Goal: Task Accomplishment & Management: Manage account settings

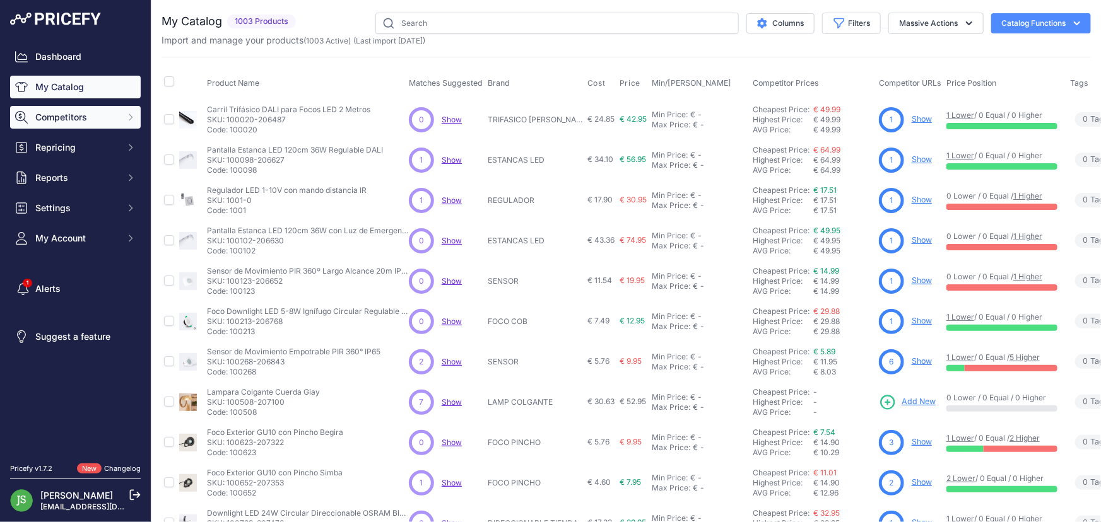
click at [61, 122] on span "Competitors" at bounding box center [76, 117] width 83 height 13
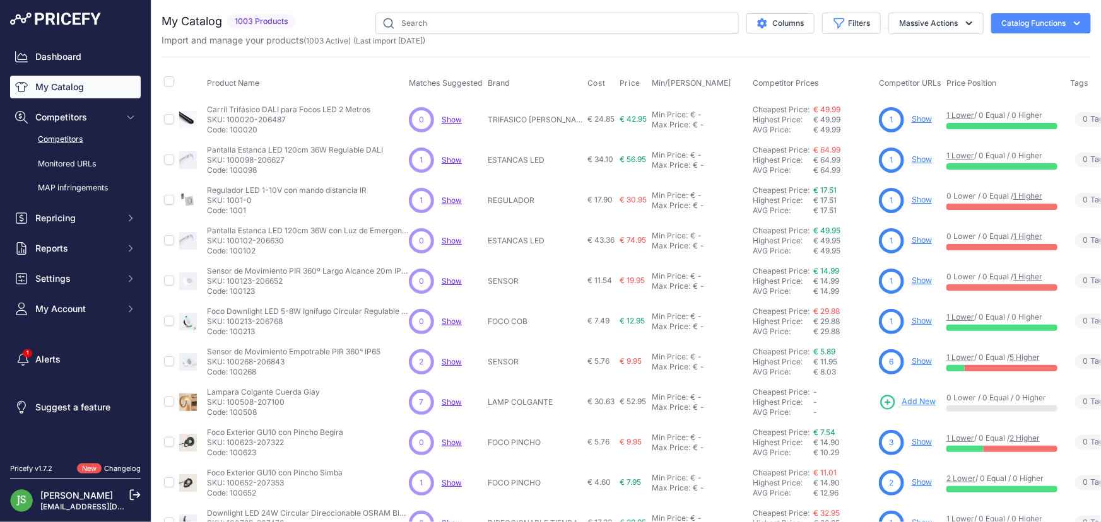
click at [76, 133] on link "Competitors" at bounding box center [75, 140] width 131 height 22
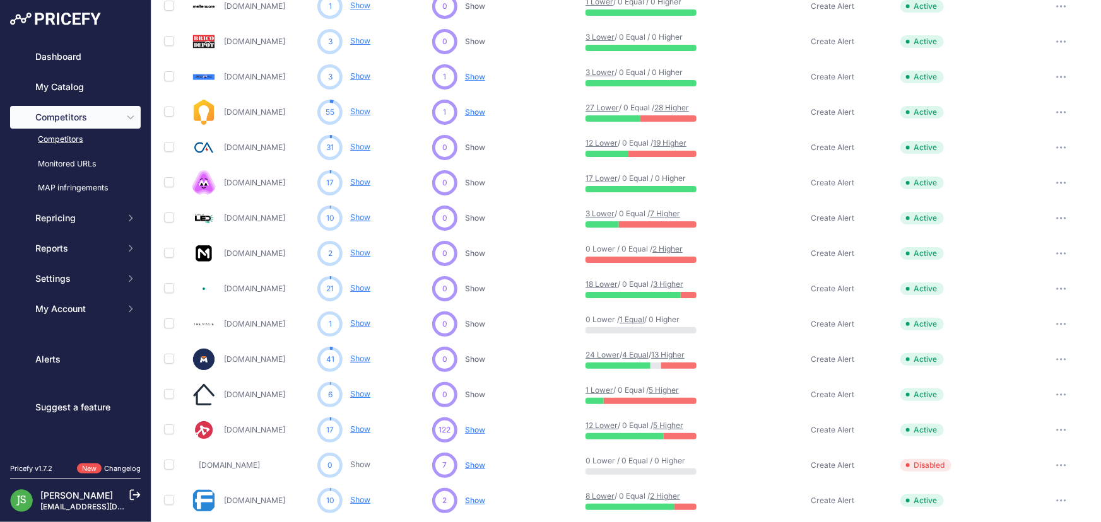
scroll to position [511, 0]
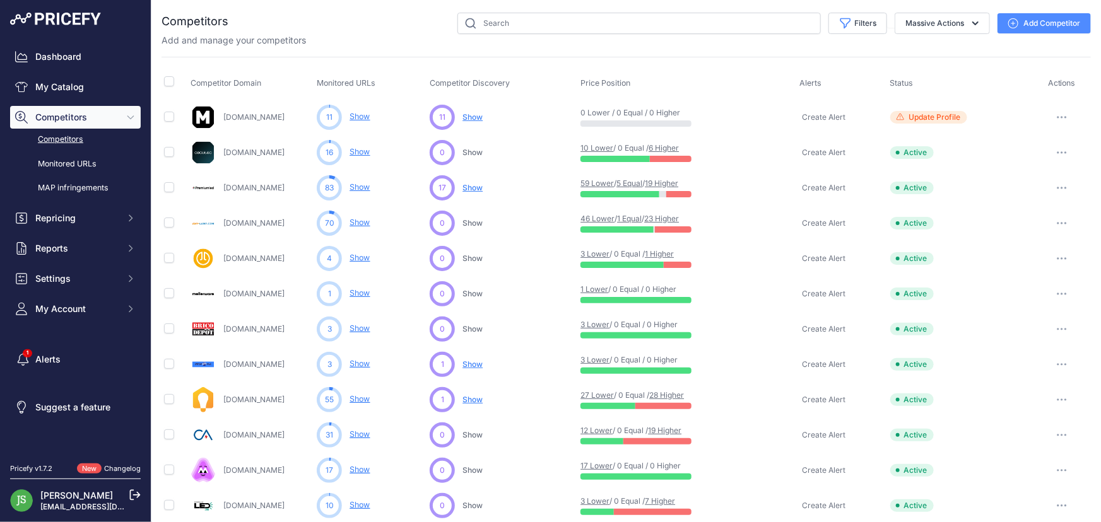
click at [1050, 153] on button "button" at bounding box center [1061, 153] width 25 height 18
click at [1013, 182] on link "View Competitor Profile" at bounding box center [1035, 179] width 105 height 20
click at [93, 90] on link "My Catalog" at bounding box center [75, 87] width 131 height 23
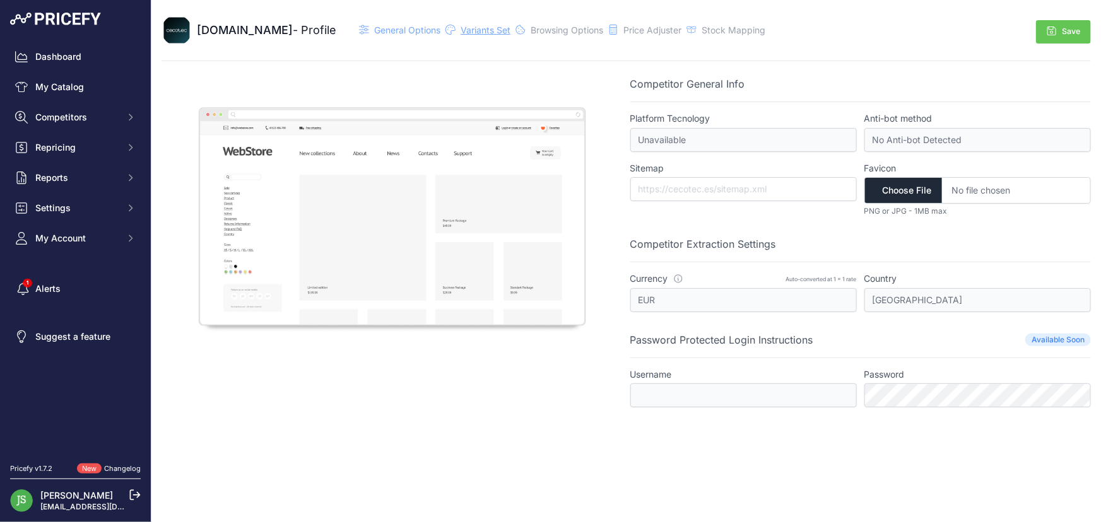
click at [461, 30] on span "Variants Set" at bounding box center [486, 30] width 50 height 11
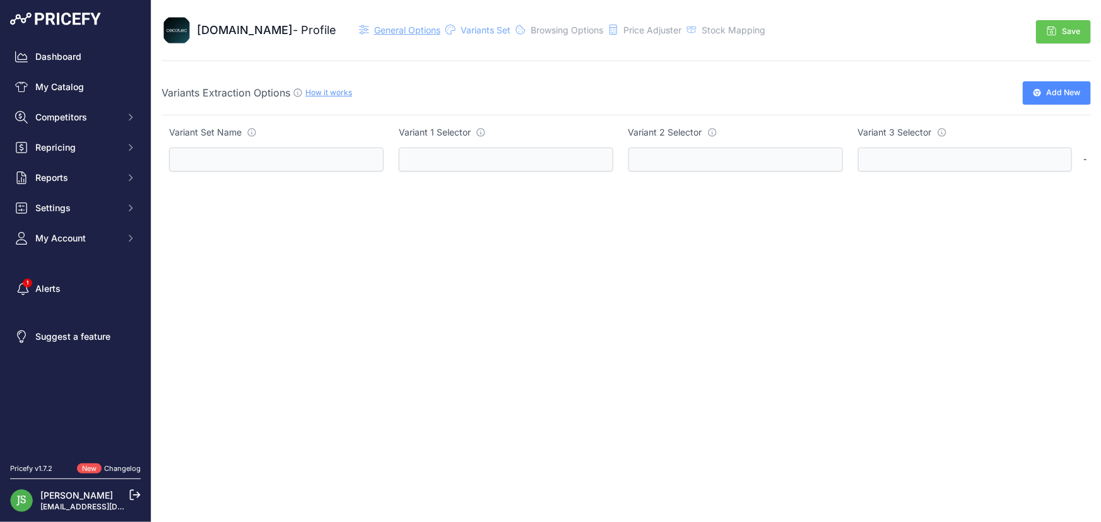
click at [380, 25] on span "General Options" at bounding box center [407, 30] width 66 height 11
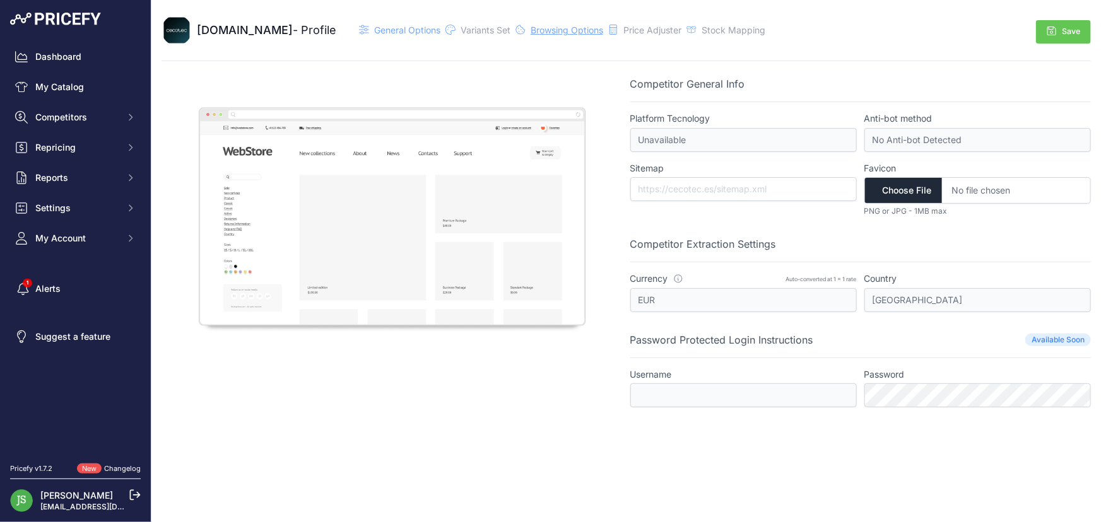
click at [531, 25] on span "Browsing Options" at bounding box center [567, 30] width 73 height 11
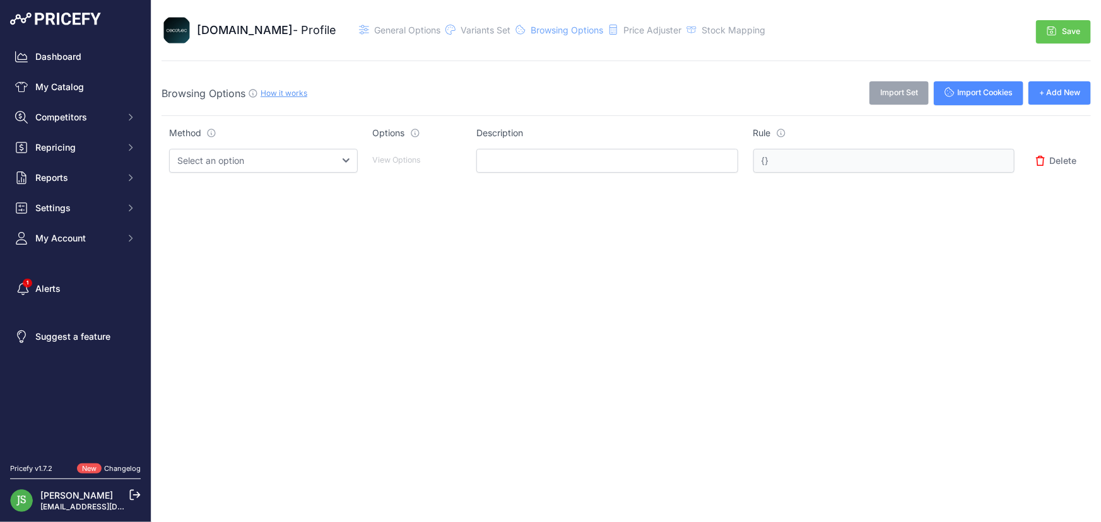
click at [445, 26] on div "Variants Set" at bounding box center [477, 30] width 65 height 13
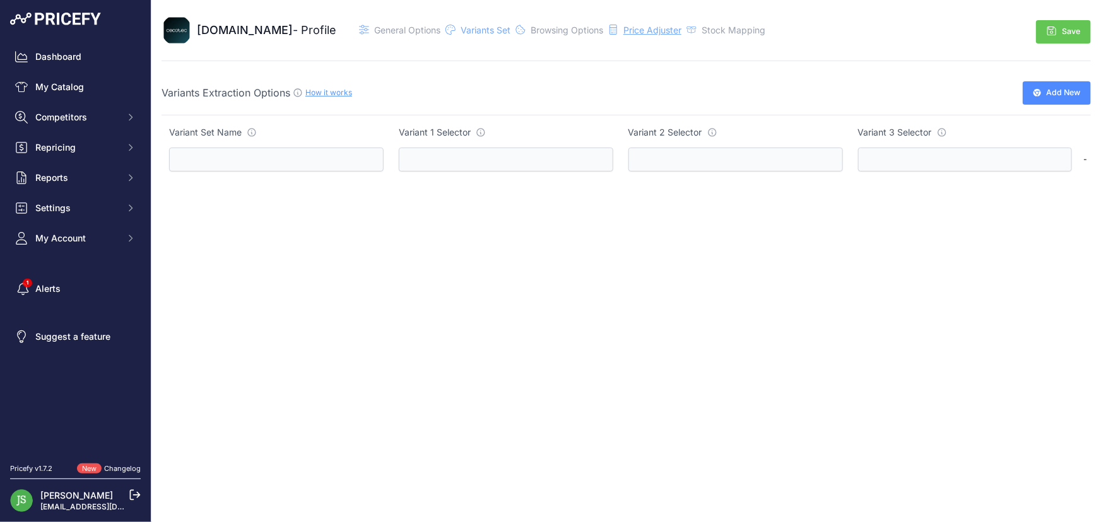
click at [632, 25] on span "Price Adjuster" at bounding box center [652, 30] width 58 height 11
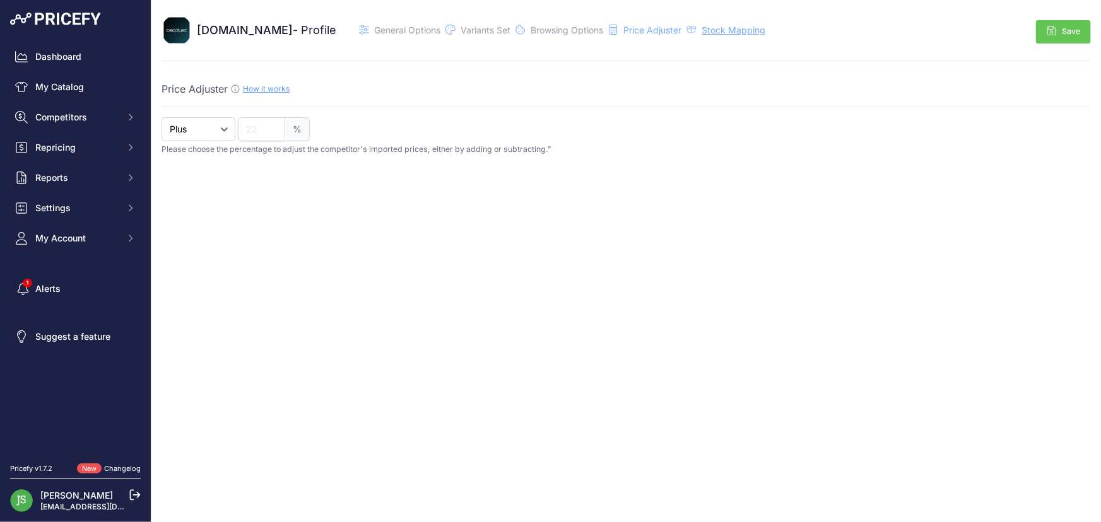
click at [702, 28] on span "Stock Mapping" at bounding box center [734, 30] width 64 height 11
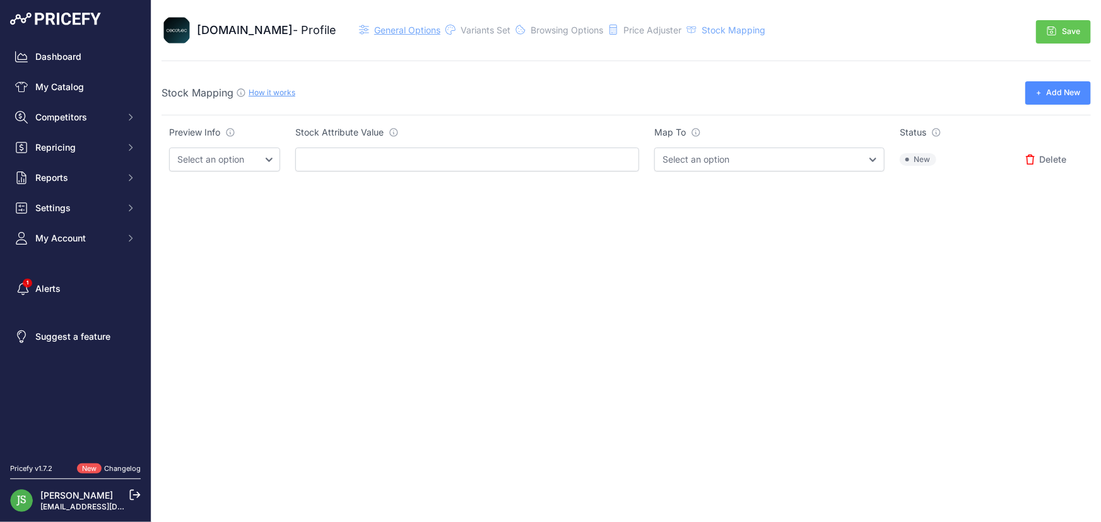
click at [374, 33] on span "General Options" at bounding box center [407, 30] width 66 height 11
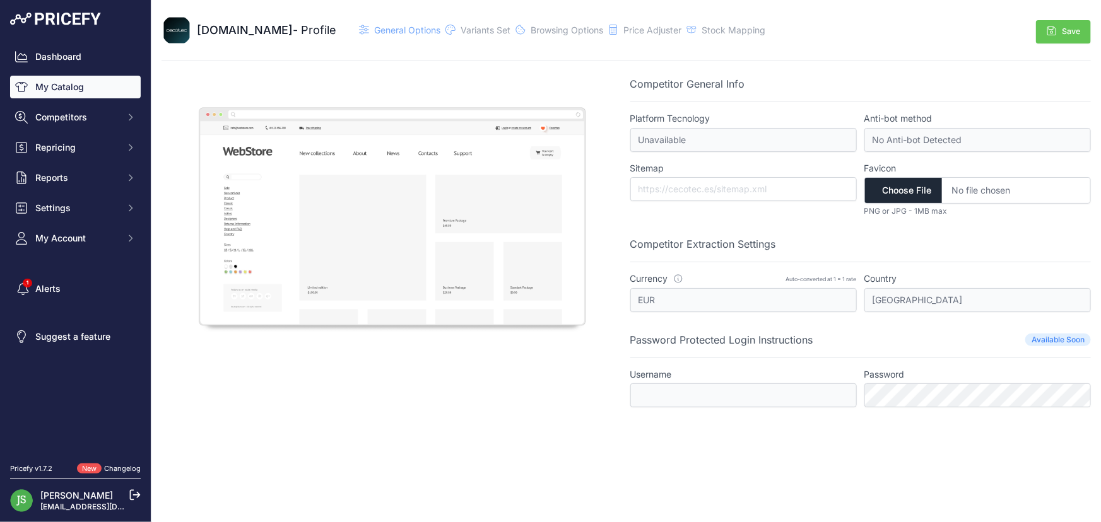
click at [84, 91] on link "My Catalog" at bounding box center [75, 87] width 131 height 23
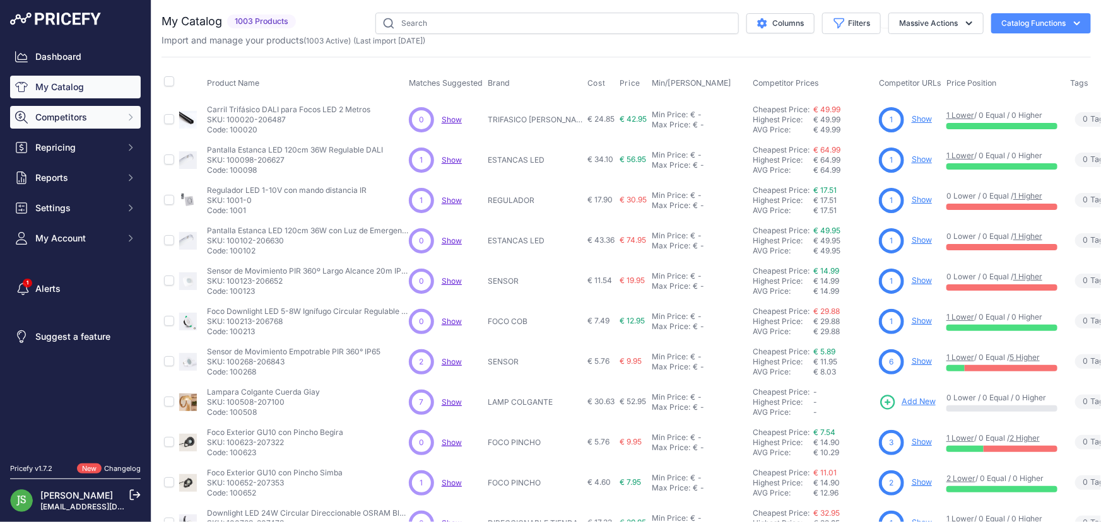
drag, startPoint x: 88, startPoint y: 136, endPoint x: 78, endPoint y: 114, distance: 24.6
click at [85, 131] on div "Dashboard My Catalog Competitors Competitors Monitored URLs MAP infringements R…" at bounding box center [75, 147] width 131 height 204
click at [78, 113] on span "Competitors" at bounding box center [76, 117] width 83 height 13
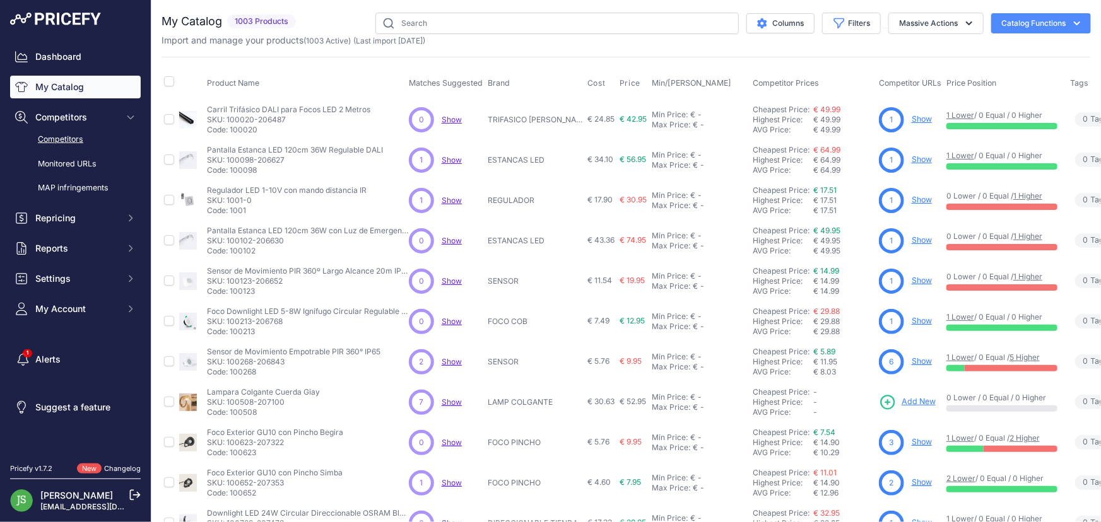
click at [91, 146] on link "Competitors" at bounding box center [75, 140] width 131 height 22
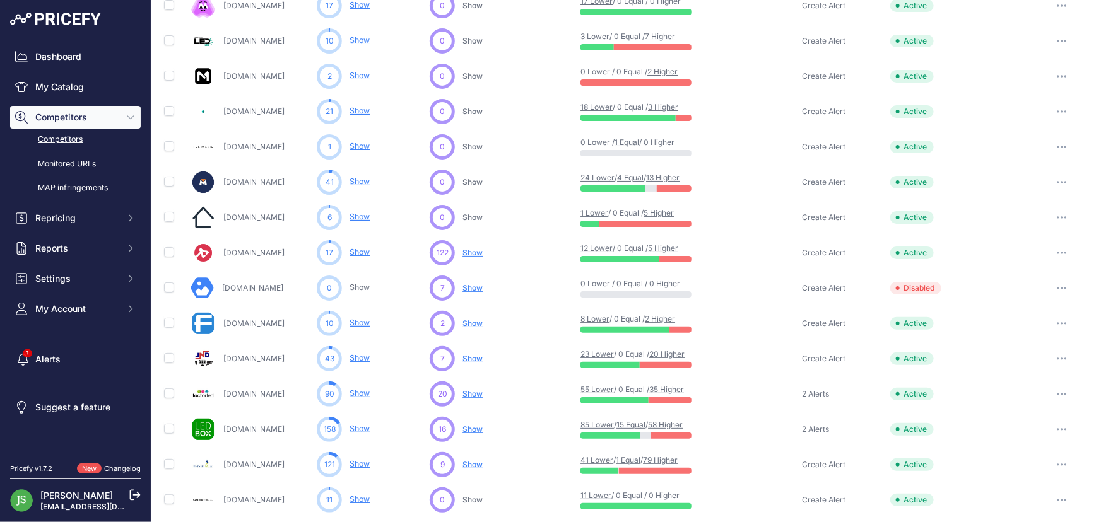
scroll to position [511, 0]
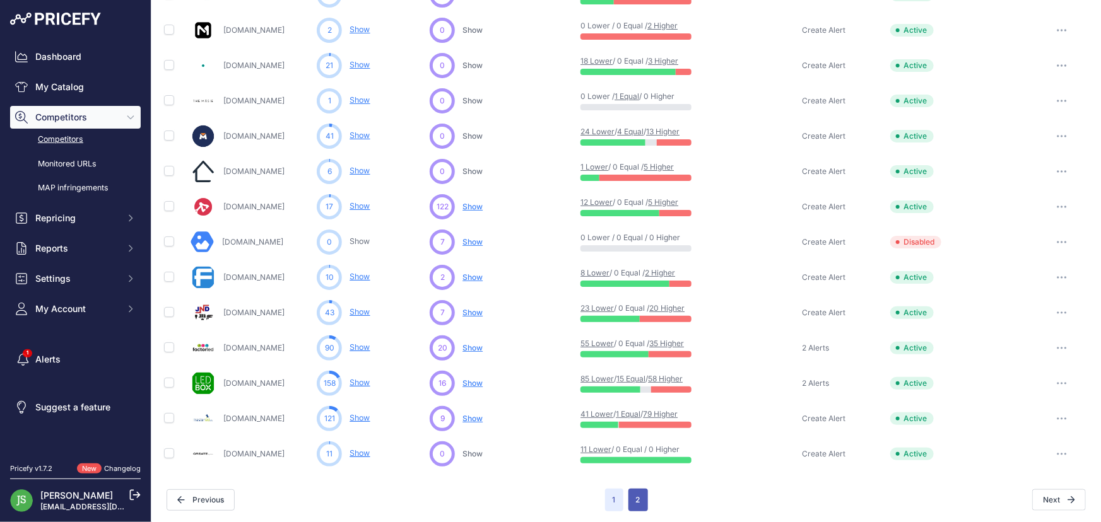
click at [635, 495] on button "2" at bounding box center [638, 500] width 20 height 23
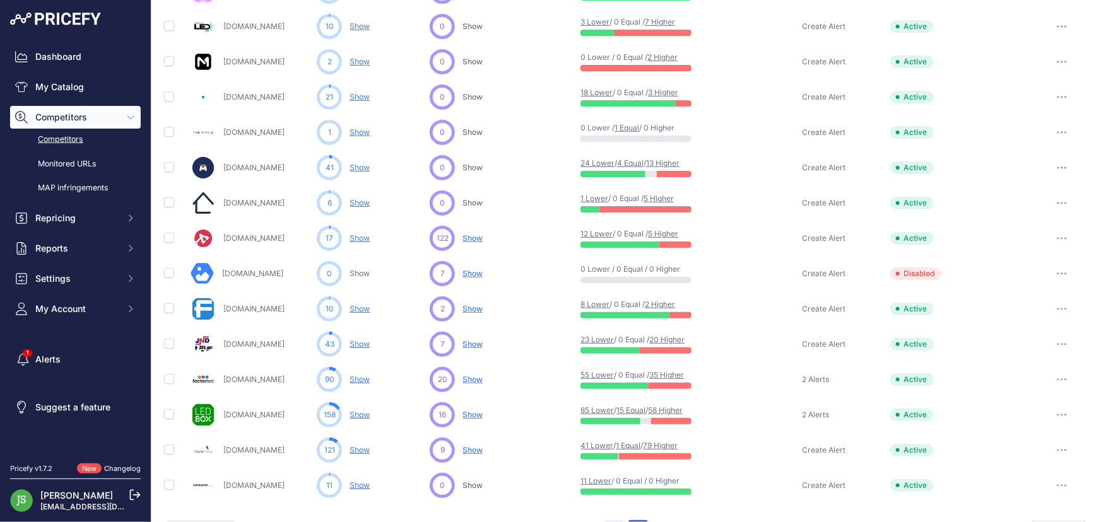
scroll to position [543, 0]
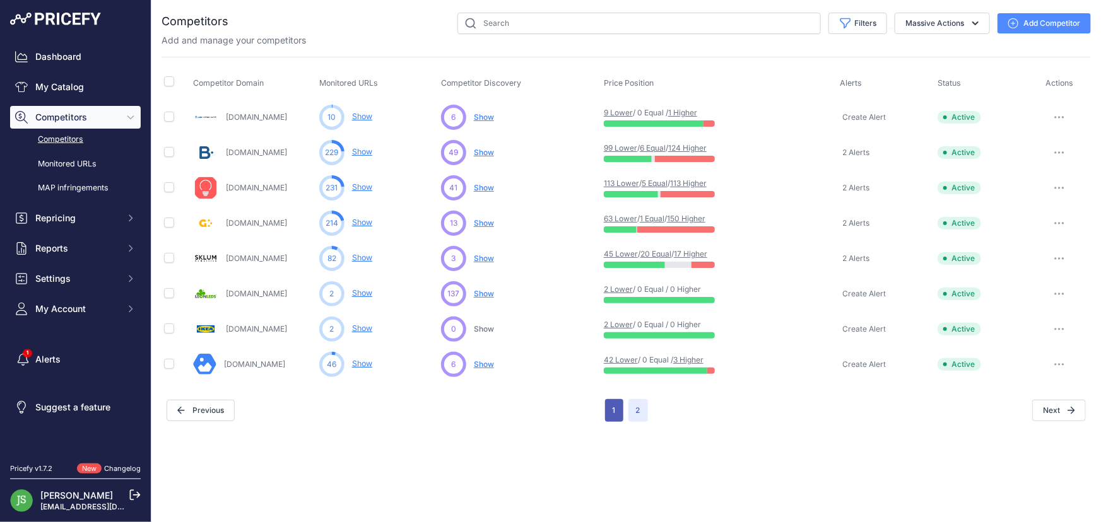
click at [620, 418] on button "1" at bounding box center [614, 410] width 18 height 23
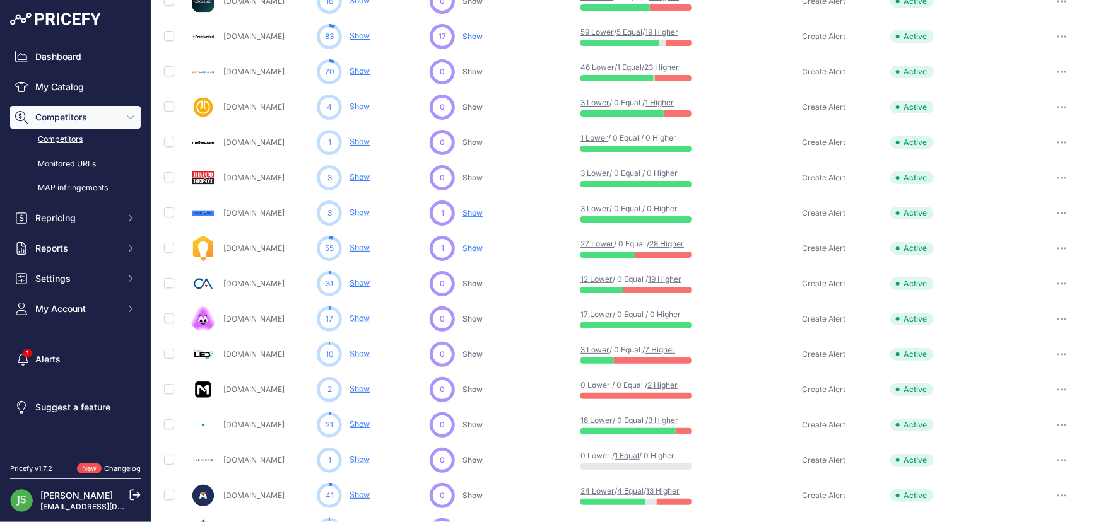
scroll to position [172, 0]
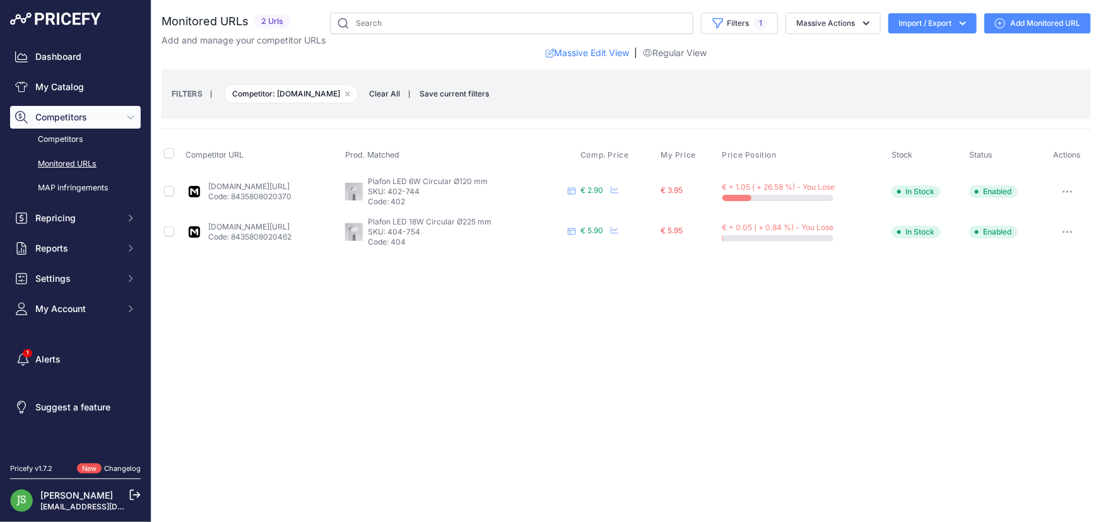
click at [592, 345] on div "Close You are not connected to the internet." at bounding box center [626, 261] width 950 height 522
click at [32, 363] on link "Alerts" at bounding box center [75, 359] width 131 height 23
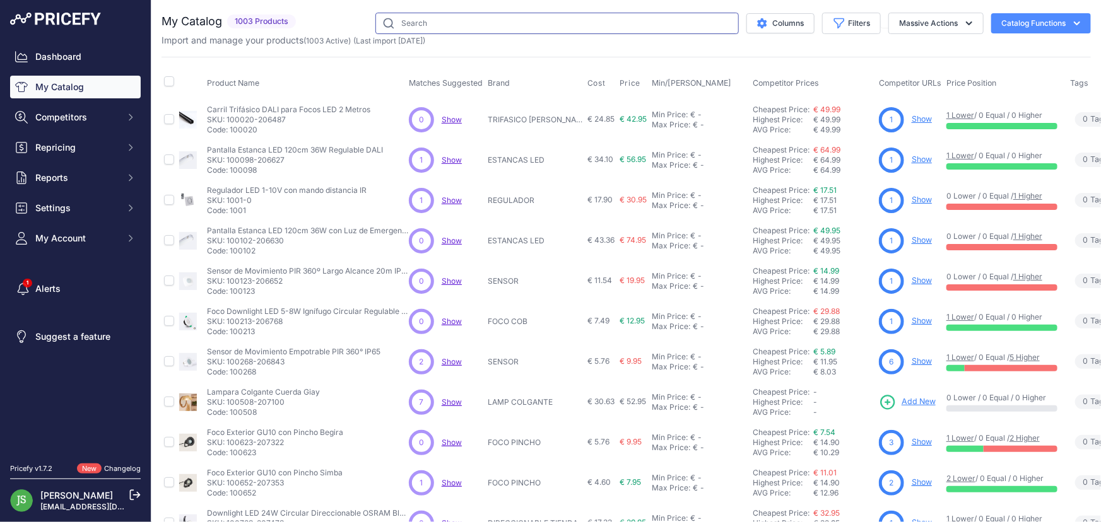
click at [485, 16] on input "text" at bounding box center [556, 23] width 363 height 21
click at [862, 29] on button "Filters" at bounding box center [851, 23] width 59 height 21
click at [808, 186] on select "Select an option 120x30 120X60 60X30 60X60 ACCESORIO PANEL ALIMENTACION TIRA AP…" at bounding box center [810, 177] width 121 height 21
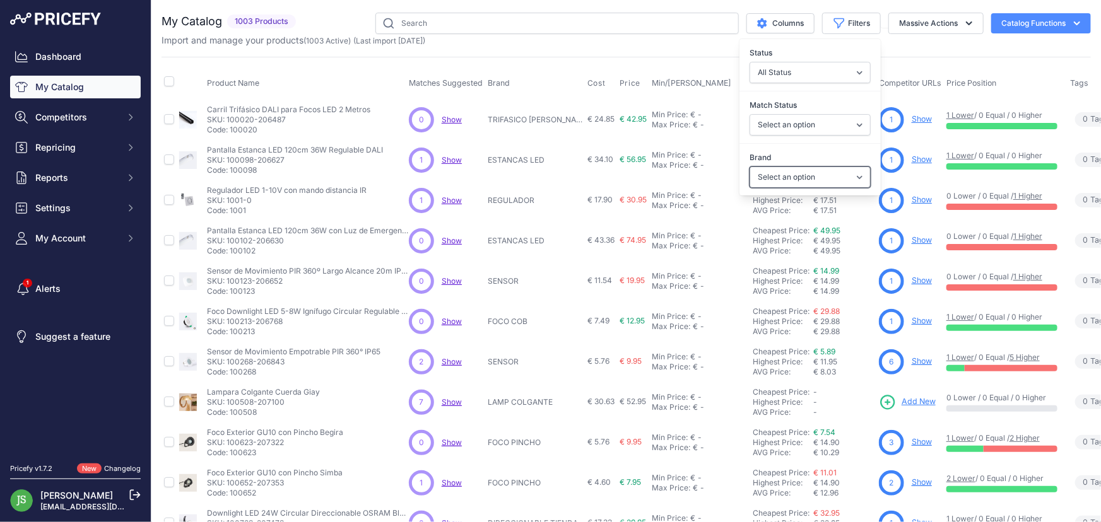
select select "SMD 220V"
click at [750, 167] on select "Select an option 120x30 120X60 60X30 60X60 ACCESORIO PANEL ALIMENTACION TIRA AP…" at bounding box center [810, 177] width 121 height 21
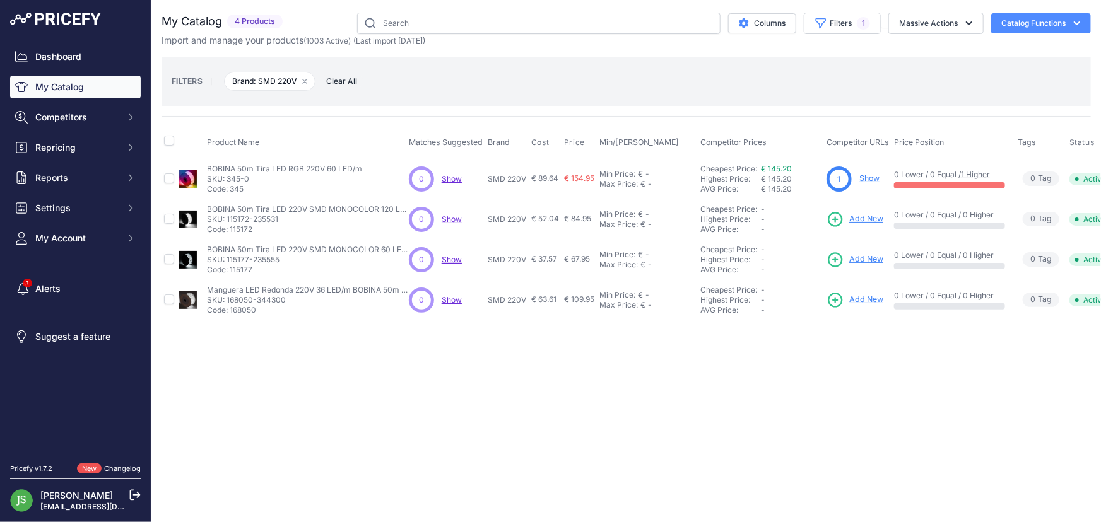
click at [630, 418] on div "Close You are not connected to the internet." at bounding box center [626, 261] width 950 height 522
drag, startPoint x: 850, startPoint y: 13, endPoint x: 845, endPoint y: 20, distance: 9.5
click at [850, 13] on button "Filters 1" at bounding box center [842, 23] width 77 height 21
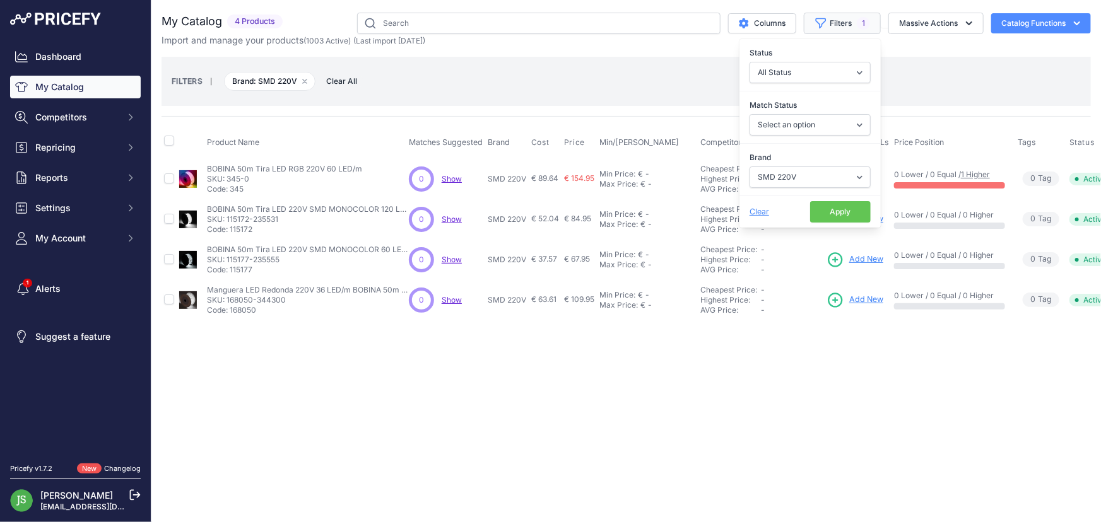
click at [845, 21] on button "Filters 1" at bounding box center [842, 23] width 77 height 21
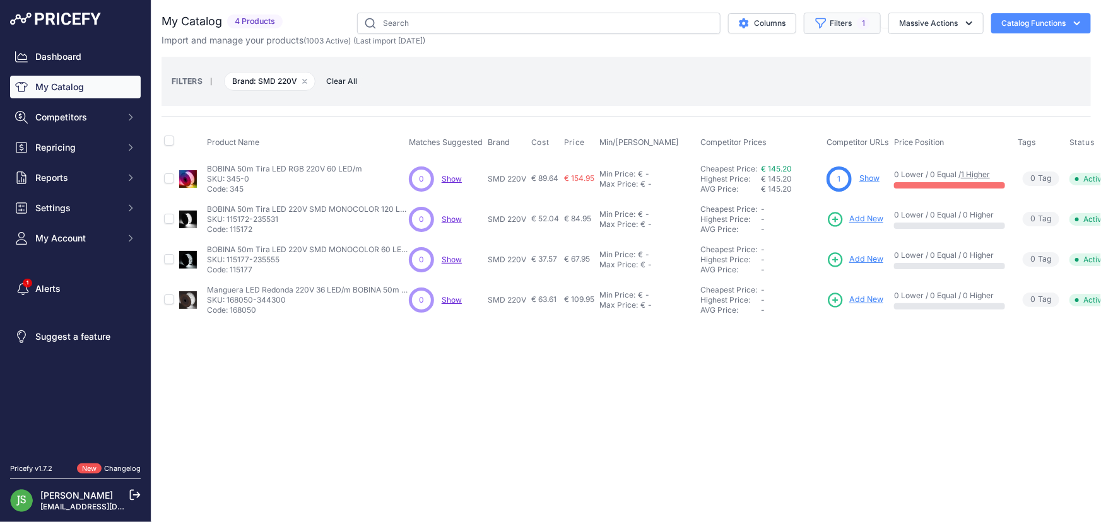
click at [844, 21] on button "Filters 1" at bounding box center [842, 23] width 77 height 21
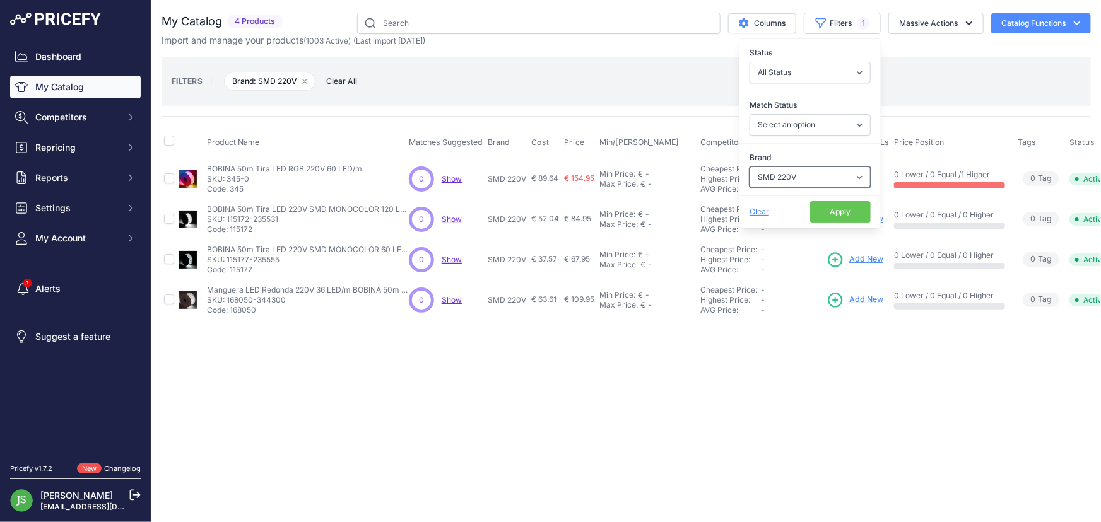
click at [803, 172] on select "Select an option 120x30 120X60 60X30 60X60 ACCESORIO PANEL ALIMENTACION TIRA AP…" at bounding box center [810, 177] width 121 height 21
click at [813, 169] on select "Select an option 120x30 120X60 60X30 60X60 ACCESORIO PANEL ALIMENTACION TIRA AP…" at bounding box center [810, 177] width 121 height 21
select select "SMD AUTORECTIFICADA"
click at [750, 167] on select "Select an option 120x30 120X60 60X30 60X60 ACCESORIO PANEL ALIMENTACION TIRA AP…" at bounding box center [810, 177] width 121 height 21
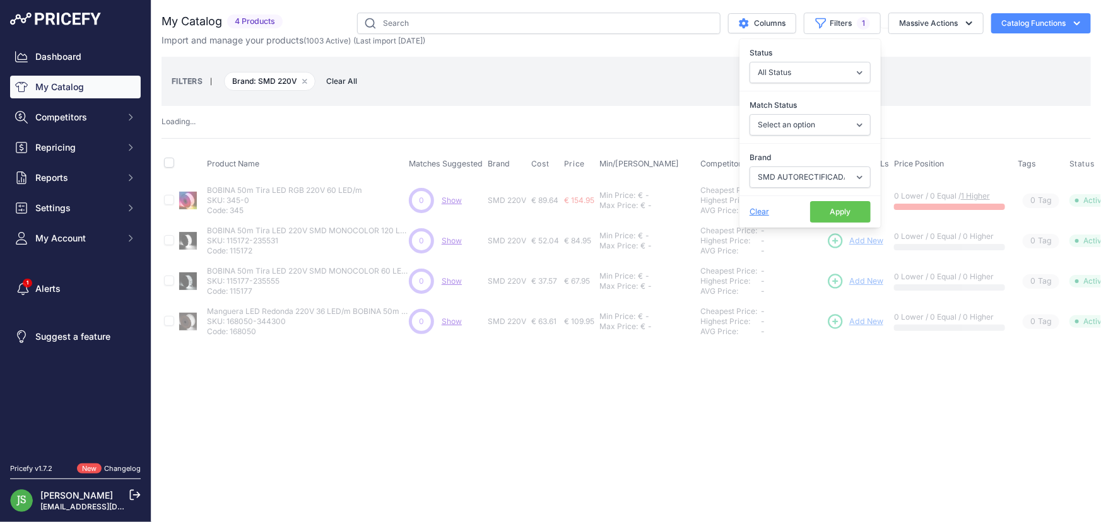
click at [821, 220] on button "Apply" at bounding box center [840, 211] width 61 height 21
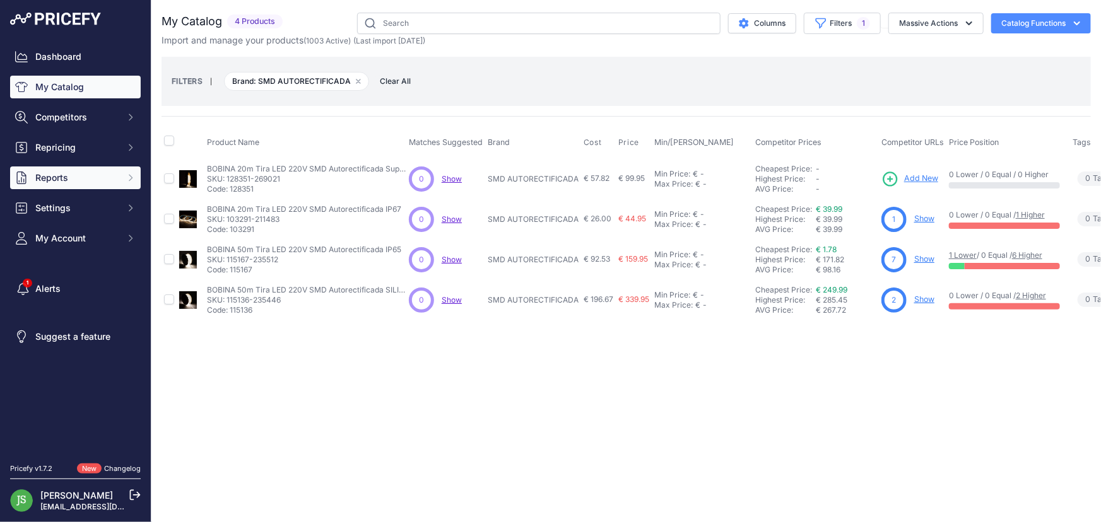
click at [81, 180] on span "Reports" at bounding box center [76, 178] width 83 height 13
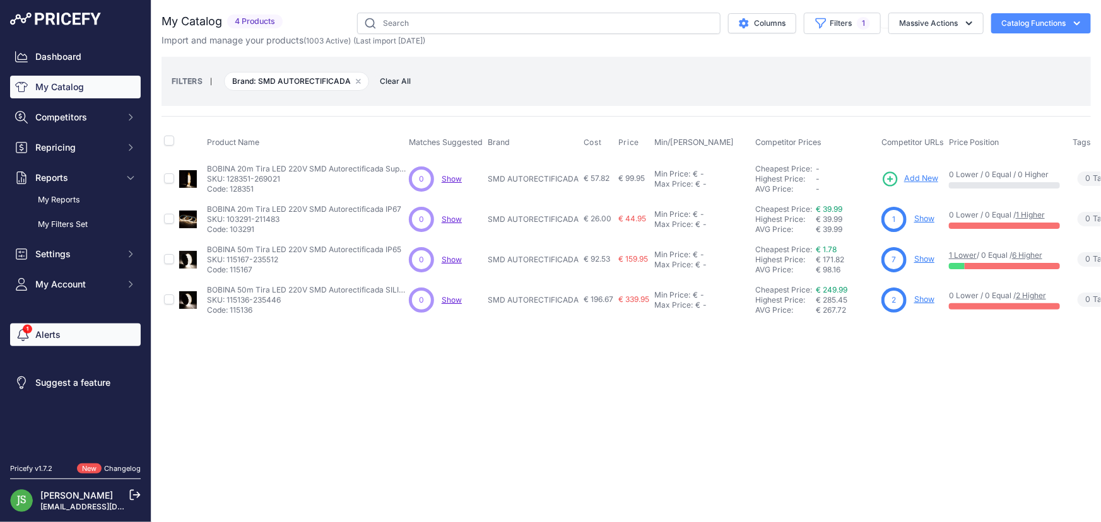
click at [66, 332] on link "Alerts" at bounding box center [75, 335] width 131 height 23
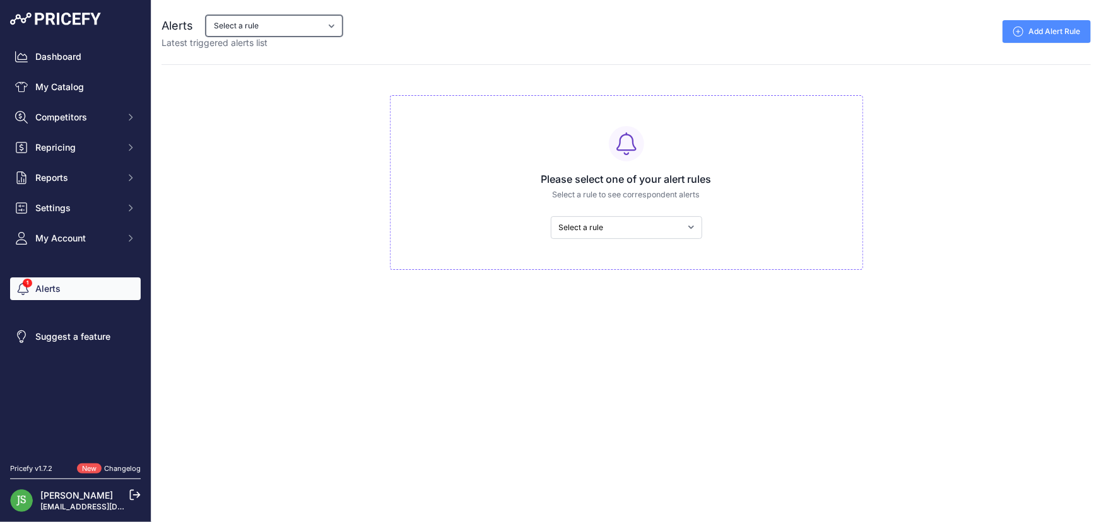
click at [327, 26] on select "Select a rule Competencia baja de Precio Sklum mas barato que yo Sklum es más c…" at bounding box center [274, 25] width 137 height 21
select select "8762"
click at [206, 15] on select "Select a rule Competencia baja de Precio Sklum mas barato que yo Sklum es más c…" at bounding box center [274, 25] width 137 height 21
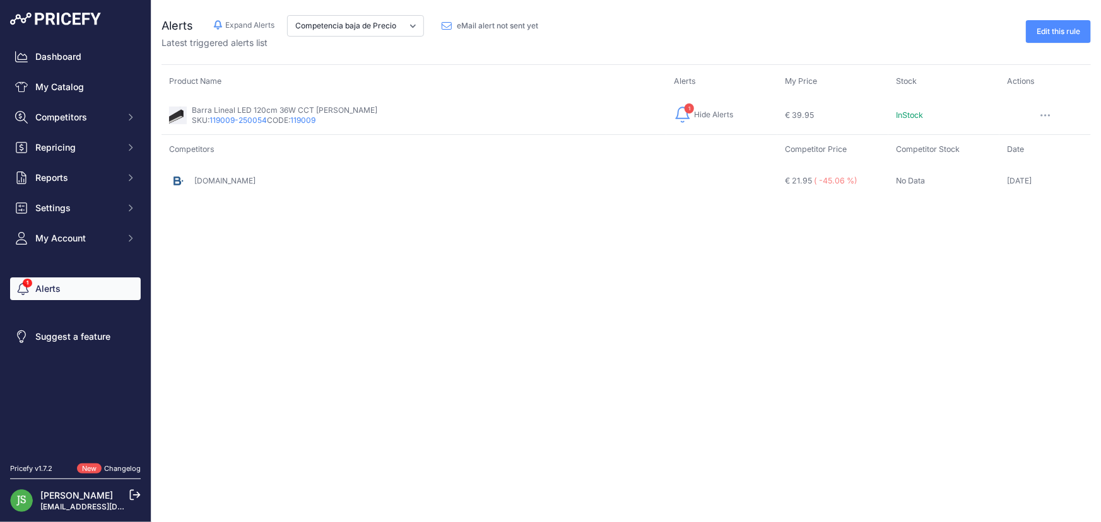
click at [43, 102] on div "Dashboard My Catalog Competitors Competitors Monitored URLs MAP infringements R…" at bounding box center [75, 147] width 131 height 204
click at [39, 94] on link "My Catalog" at bounding box center [75, 87] width 131 height 23
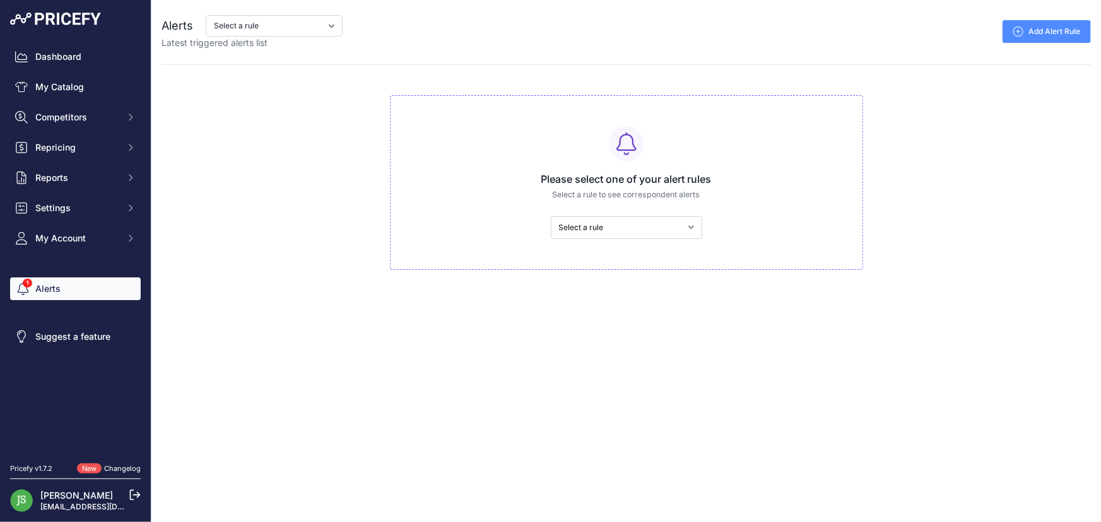
click at [266, 37] on p "Latest triggered alerts list" at bounding box center [252, 43] width 181 height 13
click at [266, 22] on select "Select a rule Competencia baja de Precio Sklum mas barato que yo Sklum es más c…" at bounding box center [274, 25] width 137 height 21
select select "8763"
click at [206, 15] on select "Select a rule Competencia baja de Precio Sklum mas barato que yo Sklum es más c…" at bounding box center [274, 25] width 137 height 21
drag, startPoint x: 765, startPoint y: 174, endPoint x: 751, endPoint y: 158, distance: 21.4
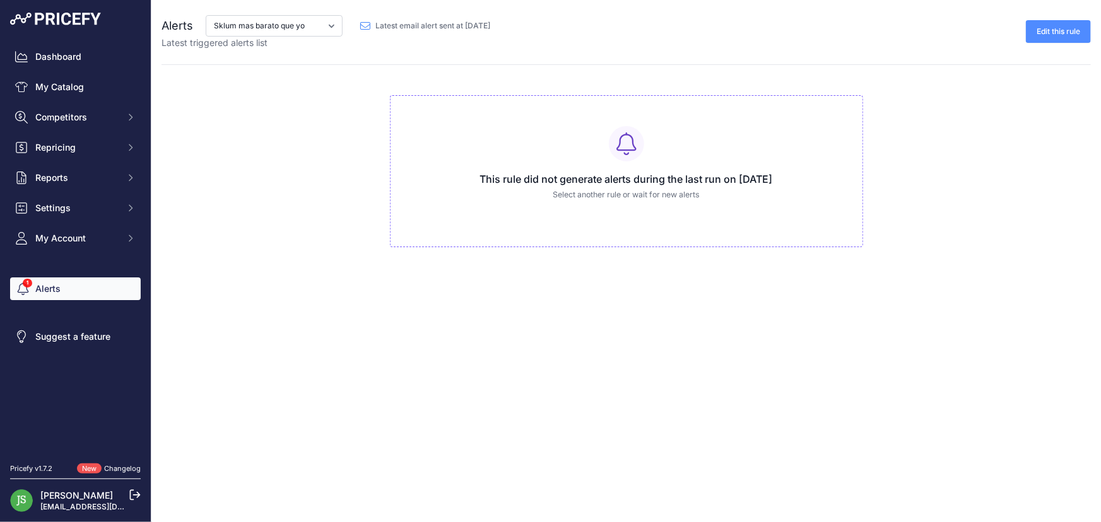
click at [796, 183] on h3 "This rule did not generate alerts during the last run on [DATE]" at bounding box center [627, 179] width 452 height 15
click at [227, 32] on select "Competencia baja de Precio Sklum mas barato que yo Sklum es más caro que yo Com…" at bounding box center [274, 25] width 137 height 21
select select "8762"
click at [206, 15] on select "Competencia baja de Precio Sklum mas barato que yo Sklum es más caro que yo Com…" at bounding box center [274, 25] width 137 height 21
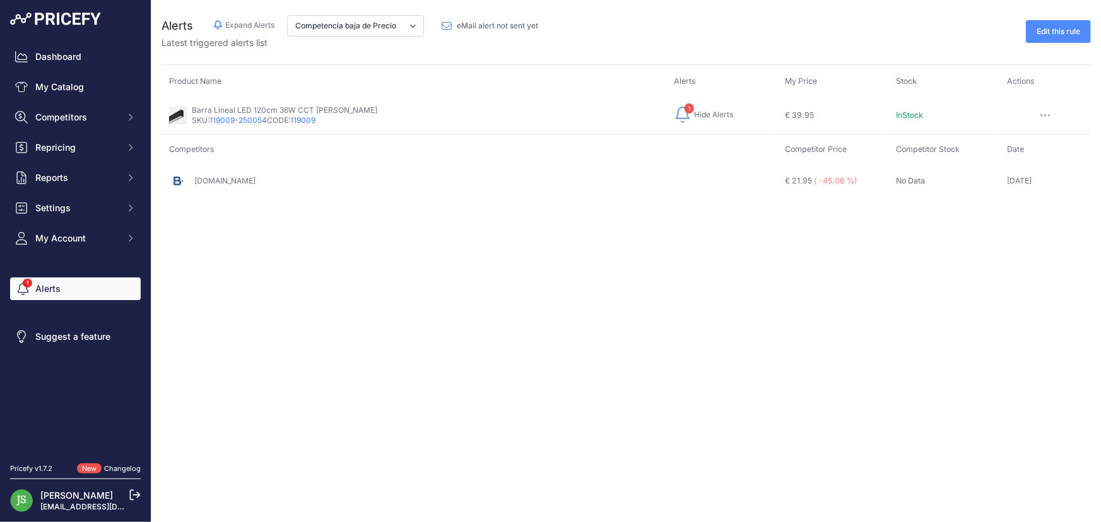
drag, startPoint x: 1018, startPoint y: 179, endPoint x: 943, endPoint y: 171, distance: 75.5
click at [943, 171] on tr "[DOMAIN_NAME]" at bounding box center [626, 181] width 929 height 33
click at [115, 175] on span "Reports" at bounding box center [76, 178] width 83 height 13
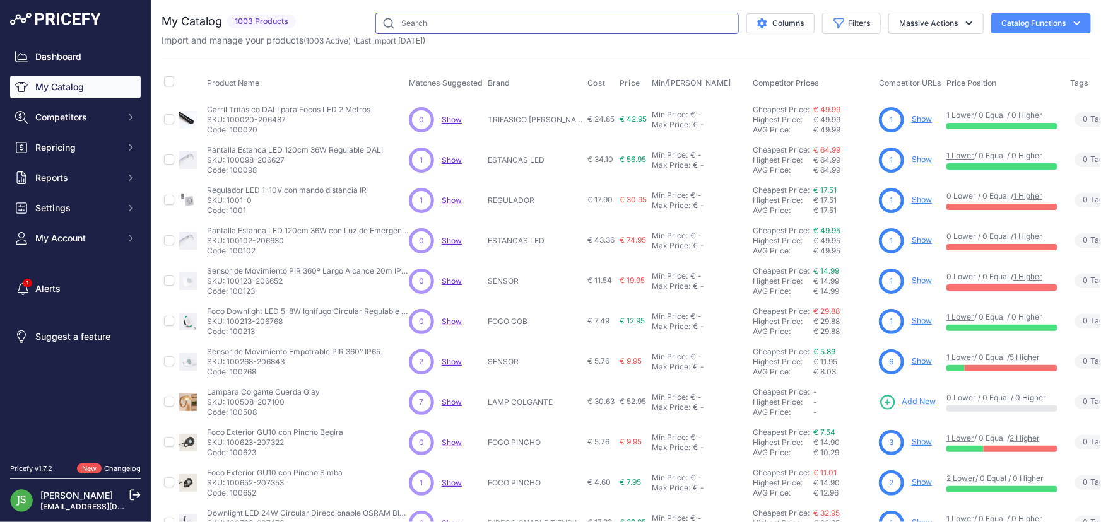
drag, startPoint x: 487, startPoint y: 23, endPoint x: 663, endPoint y: 11, distance: 176.5
click at [497, 22] on input "text" at bounding box center [556, 23] width 363 height 21
click at [857, 23] on button "Filters" at bounding box center [851, 23] width 59 height 21
click at [821, 170] on select "Select an option 120x30 120X60 60X30 60X60 ACCESORIO PANEL ALIMENTACION TIRA AP…" at bounding box center [810, 177] width 121 height 21
select select "SMD AUTORECTIFICADA"
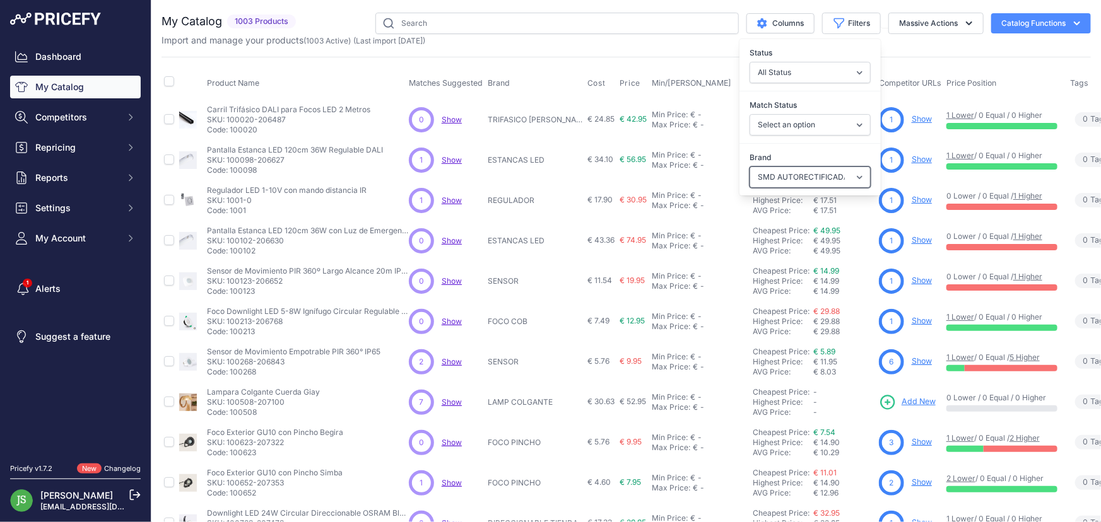
click at [750, 167] on select "Select an option 120x30 120X60 60X30 60X60 ACCESORIO PANEL ALIMENTACION TIRA AP…" at bounding box center [810, 177] width 121 height 21
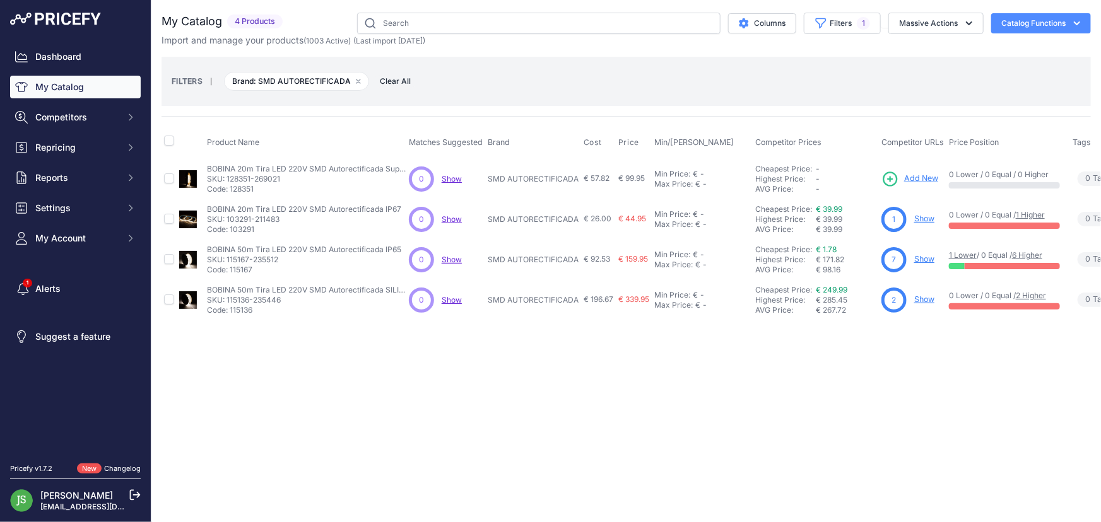
drag, startPoint x: 556, startPoint y: 371, endPoint x: 379, endPoint y: 309, distance: 188.0
click at [555, 371] on div "Close You are not connected to the internet." at bounding box center [626, 261] width 950 height 522
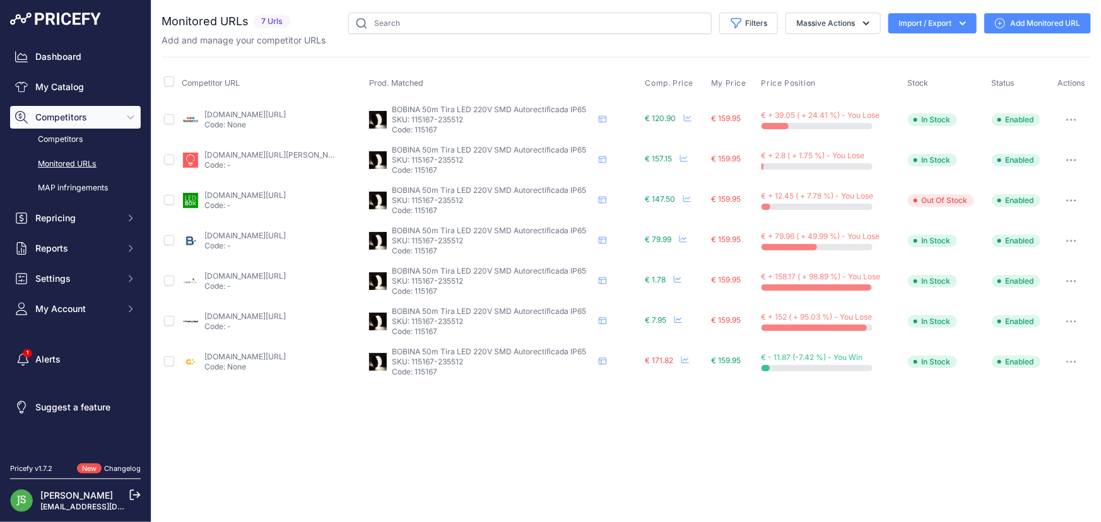
click at [1041, 35] on div "Add and manage your competitor URLs" at bounding box center [626, 40] width 929 height 13
click at [1041, 26] on link "Add Monitored URL" at bounding box center [1037, 23] width 107 height 20
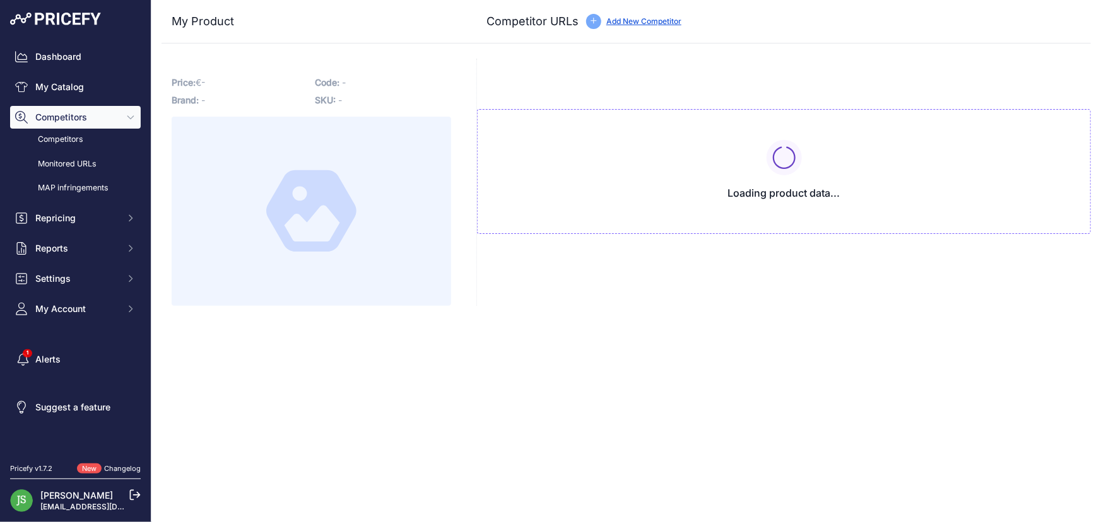
type input "[DOMAIN_NAME][URL]"
type input "[DOMAIN_NAME][URL][PERSON_NAME]"
type input "[DOMAIN_NAME][URL]"
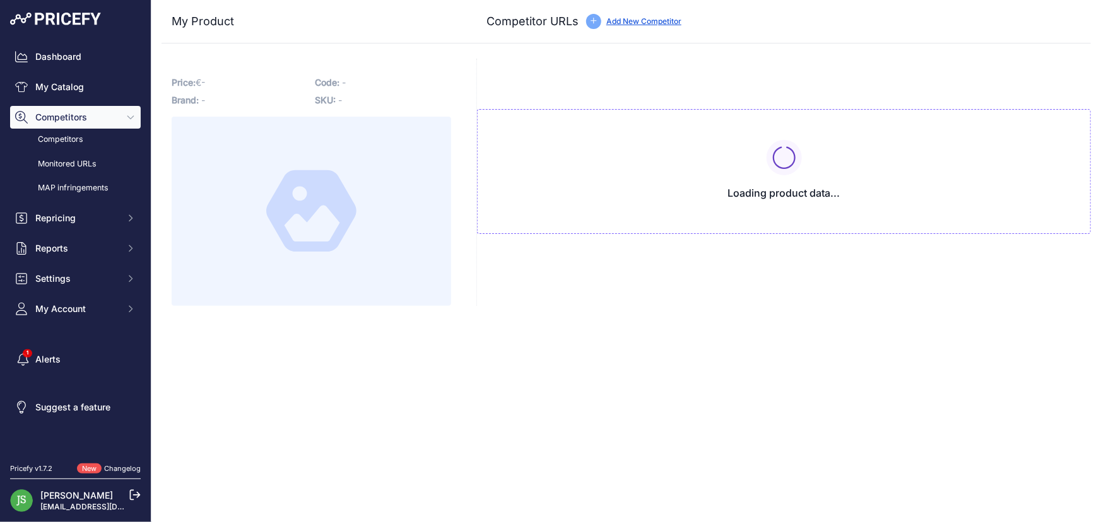
type input "[DOMAIN_NAME][URL]"
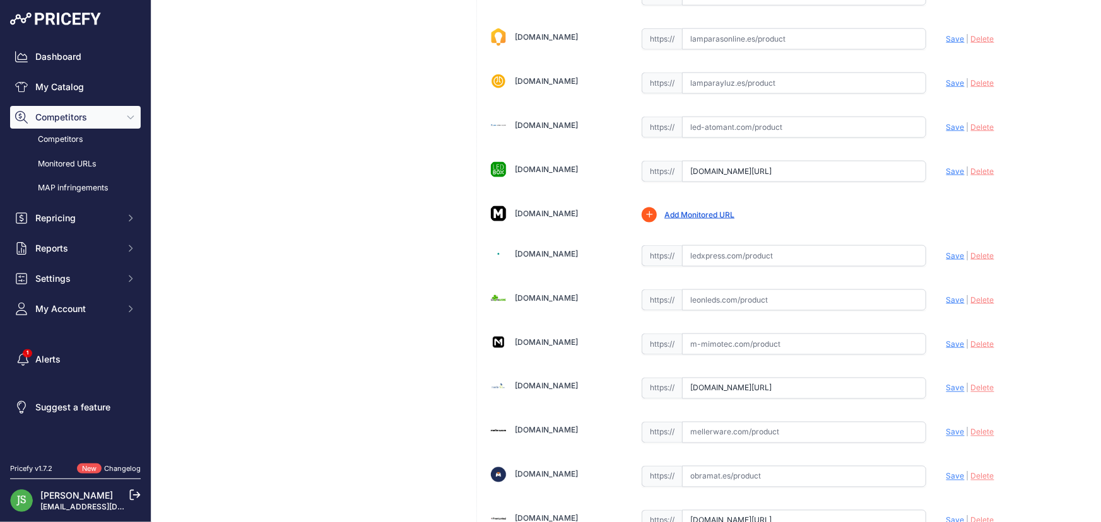
scroll to position [860, 0]
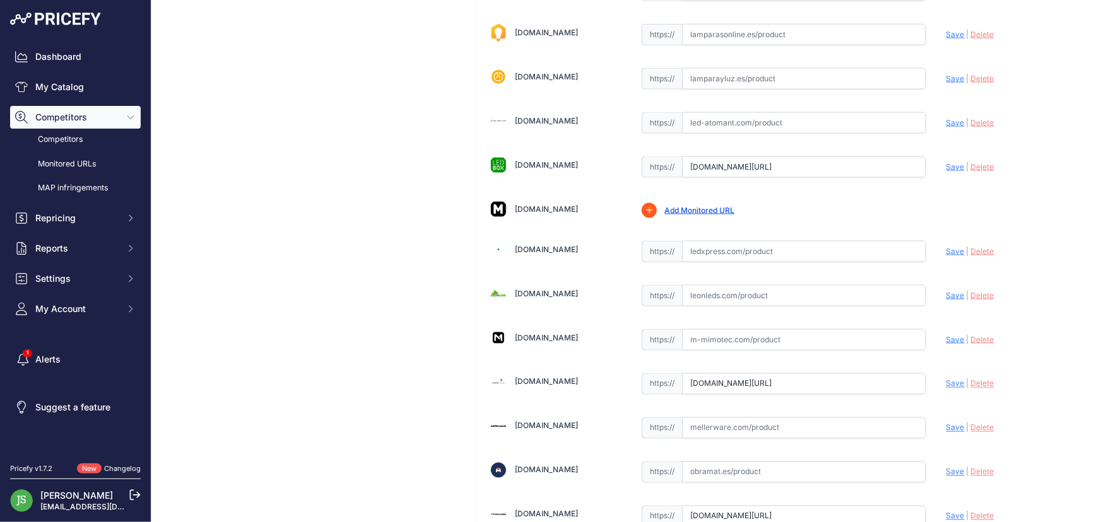
click at [702, 327] on div "https:// Valid" at bounding box center [784, 339] width 285 height 24
click at [713, 331] on input "text" at bounding box center [804, 339] width 244 height 21
paste input "https://m-mimotec.com/es/index.php?route=product%2Fproduct&product_id=3523986&s…"
click at [950, 335] on span "Save" at bounding box center [955, 339] width 18 height 9
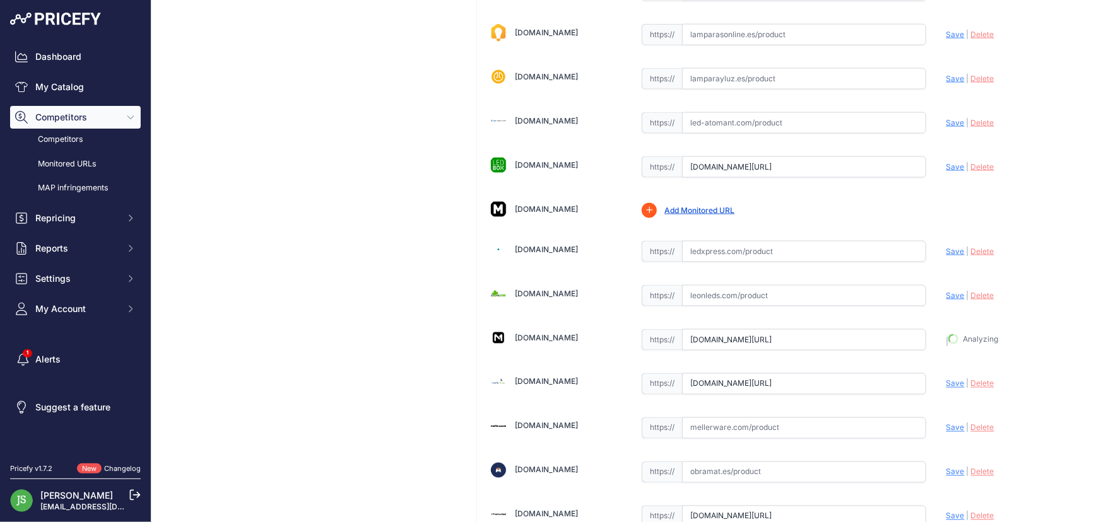
type input "https://m-mimotec.com/es/index.php?route=product%2Fproduct&product_id=3523986&s…"
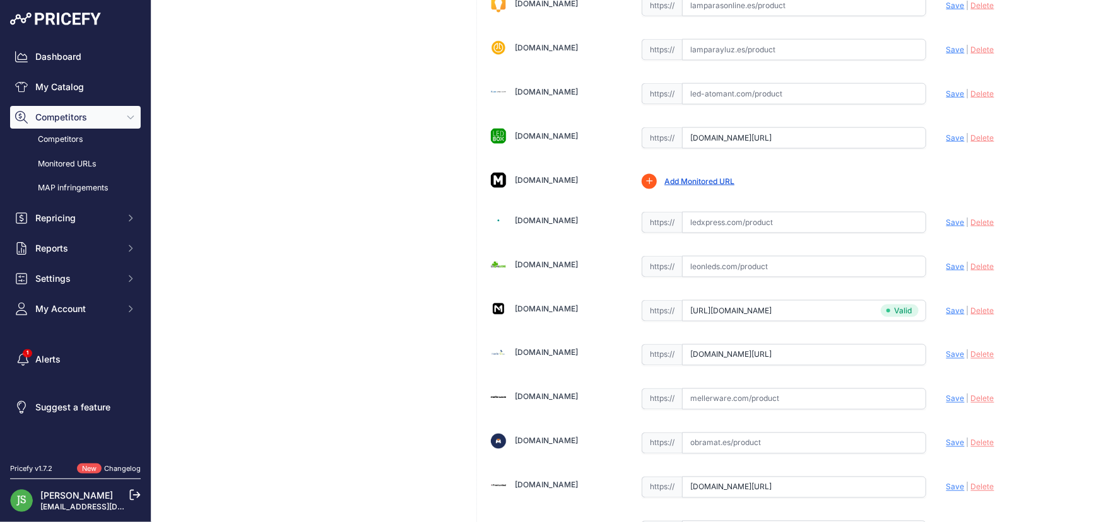
scroll to position [860, 0]
